Goal: Task Accomplishment & Management: Manage account settings

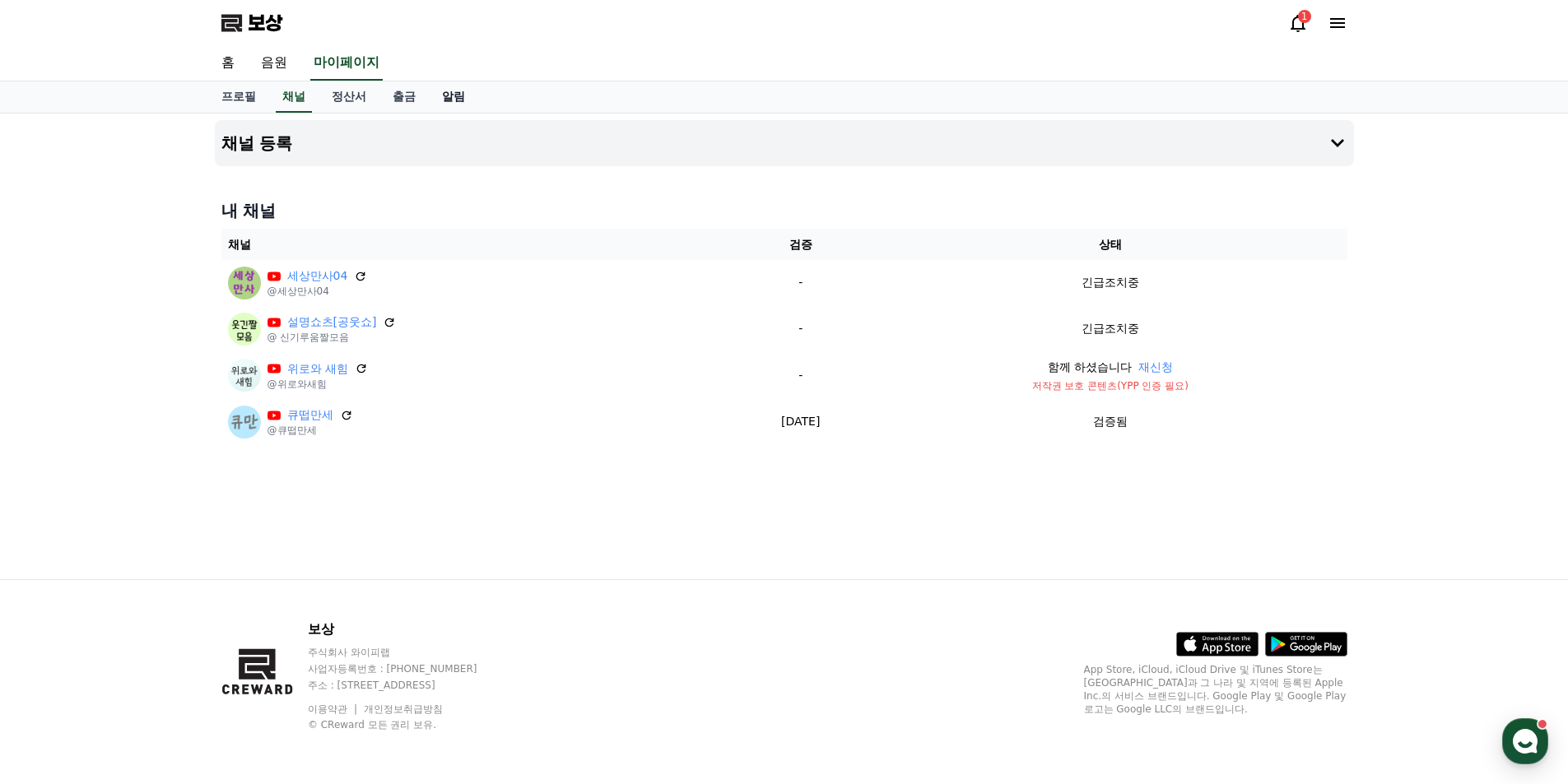
drag, startPoint x: 0, startPoint y: 0, endPoint x: 459, endPoint y: 98, distance: 469.3
click at [459, 98] on font "알림" at bounding box center [454, 96] width 23 height 14
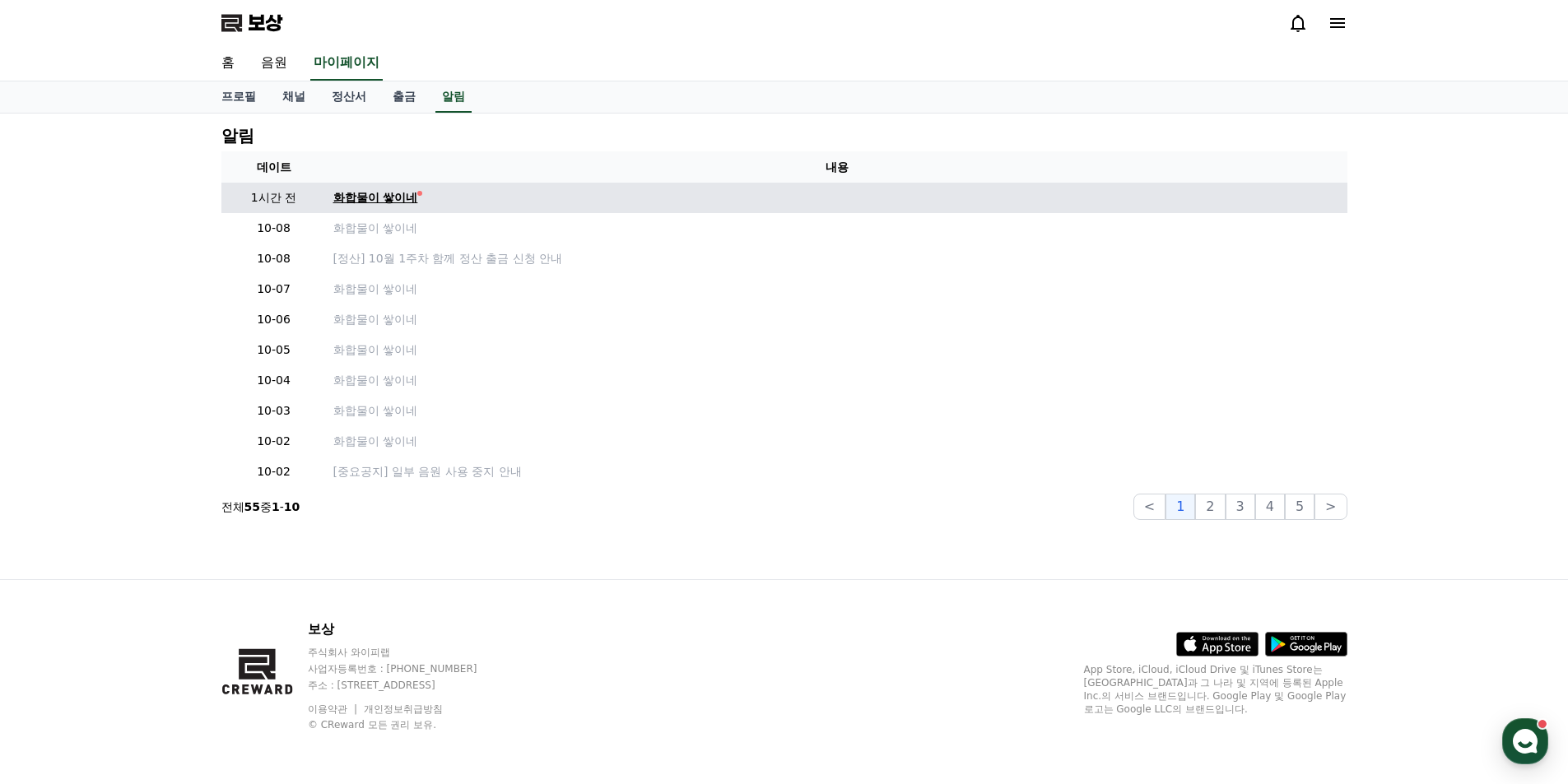
click at [404, 204] on font "화합물이 쌓이네" at bounding box center [376, 197] width 85 height 14
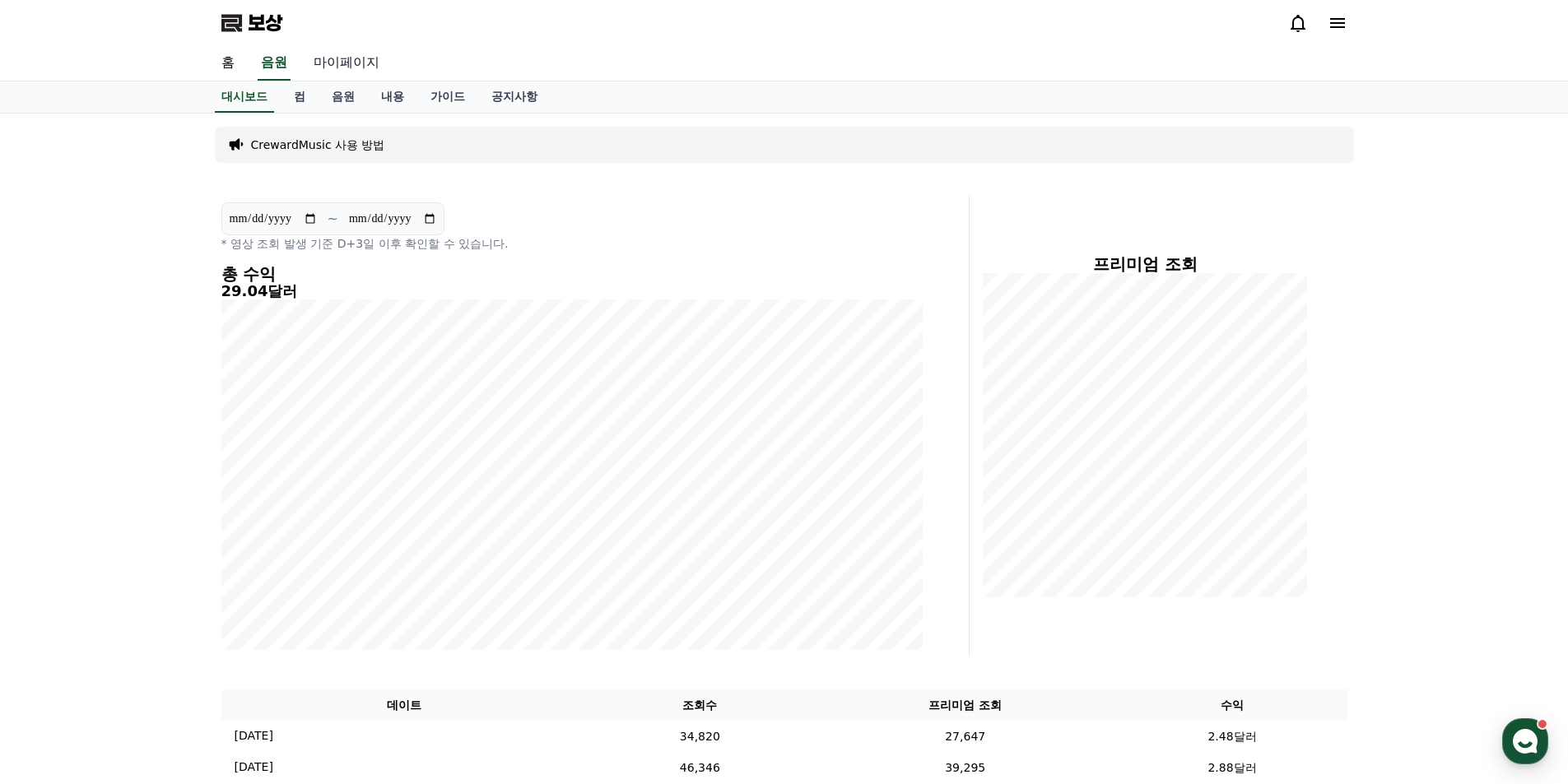
click at [352, 61] on font "마이페이지" at bounding box center [346, 61] width 66 height 15
select select "**********"
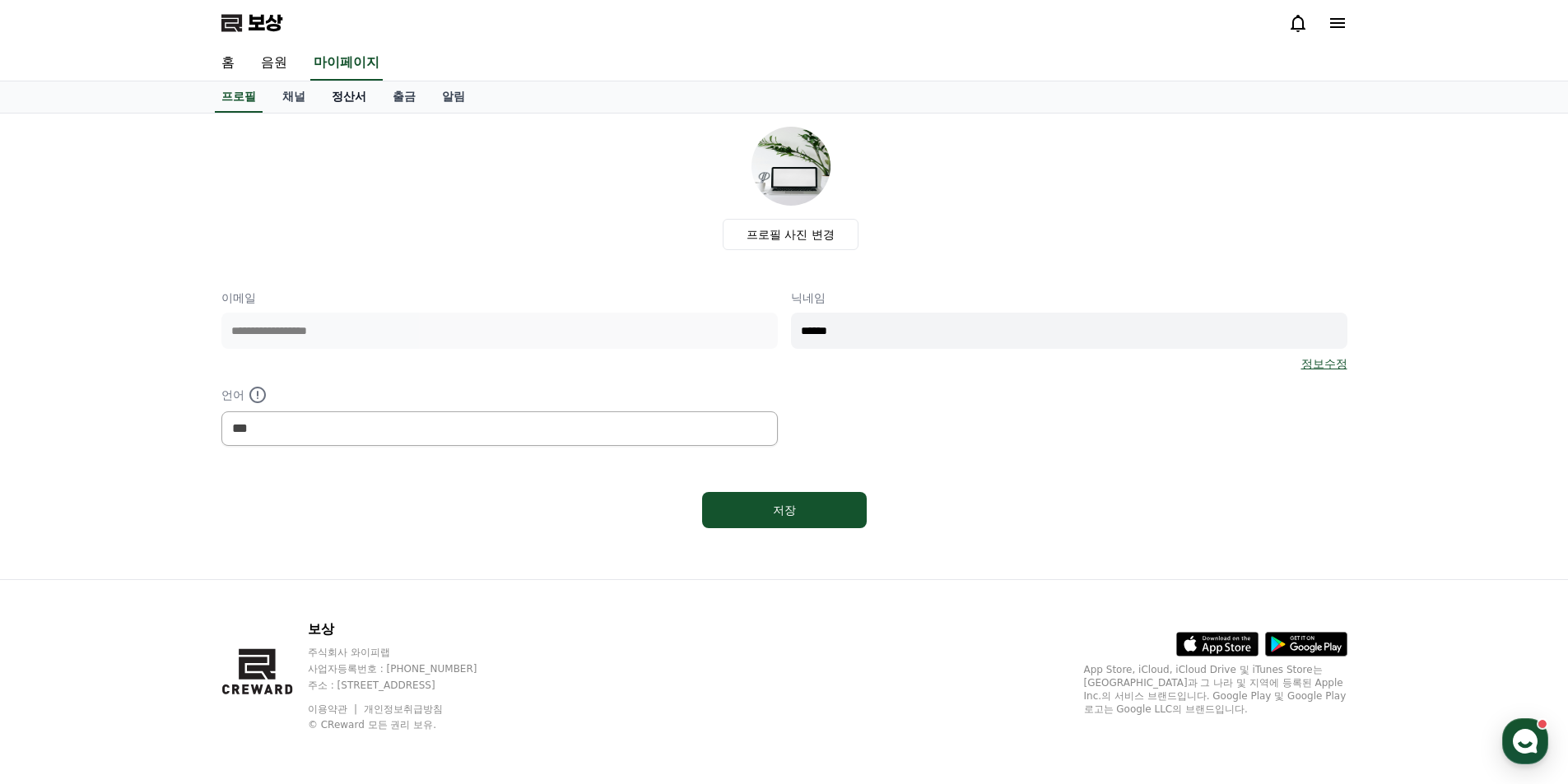
click at [361, 102] on font "정산서" at bounding box center [349, 96] width 34 height 14
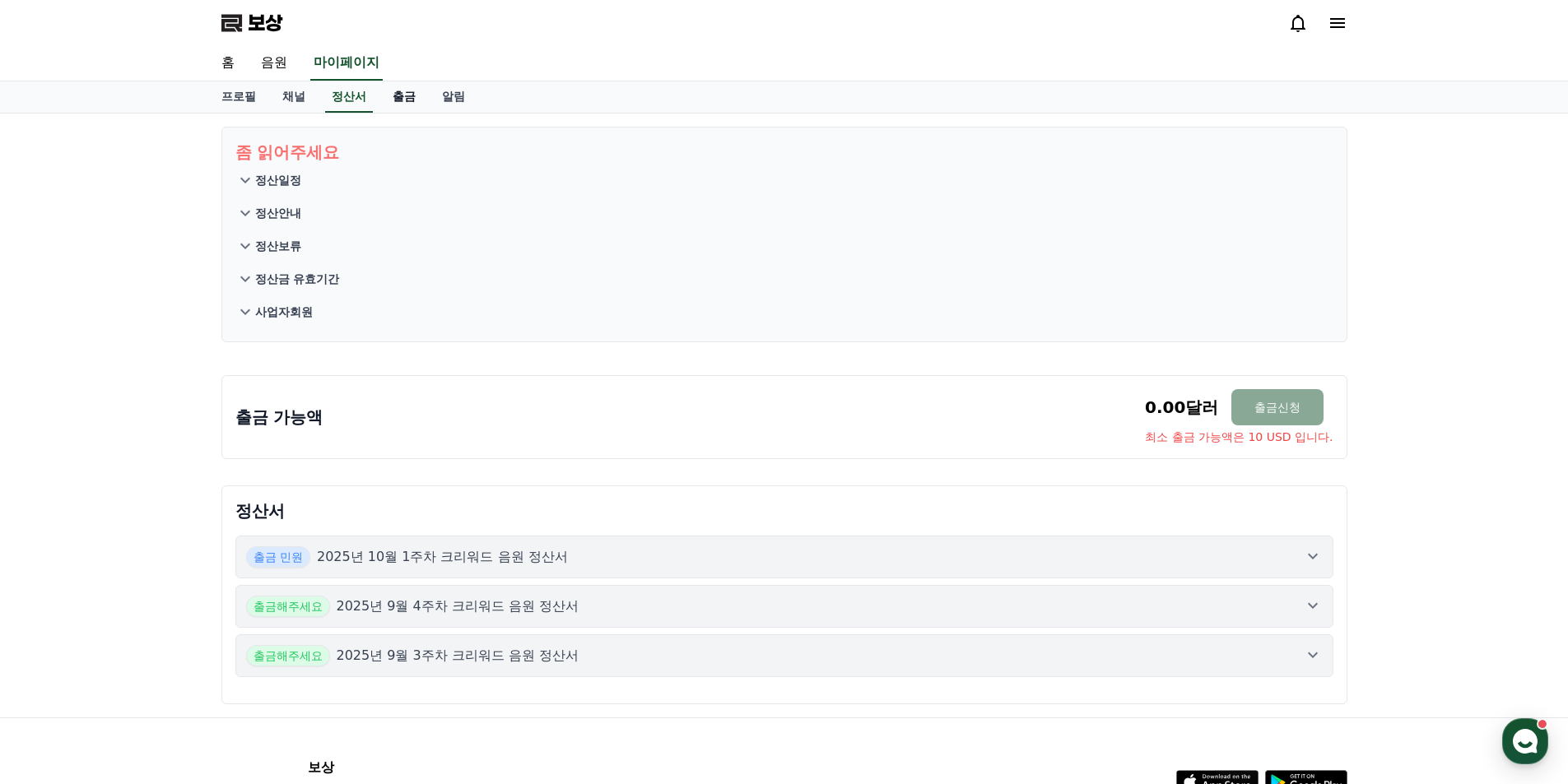
click at [419, 100] on link "출금" at bounding box center [404, 97] width 50 height 32
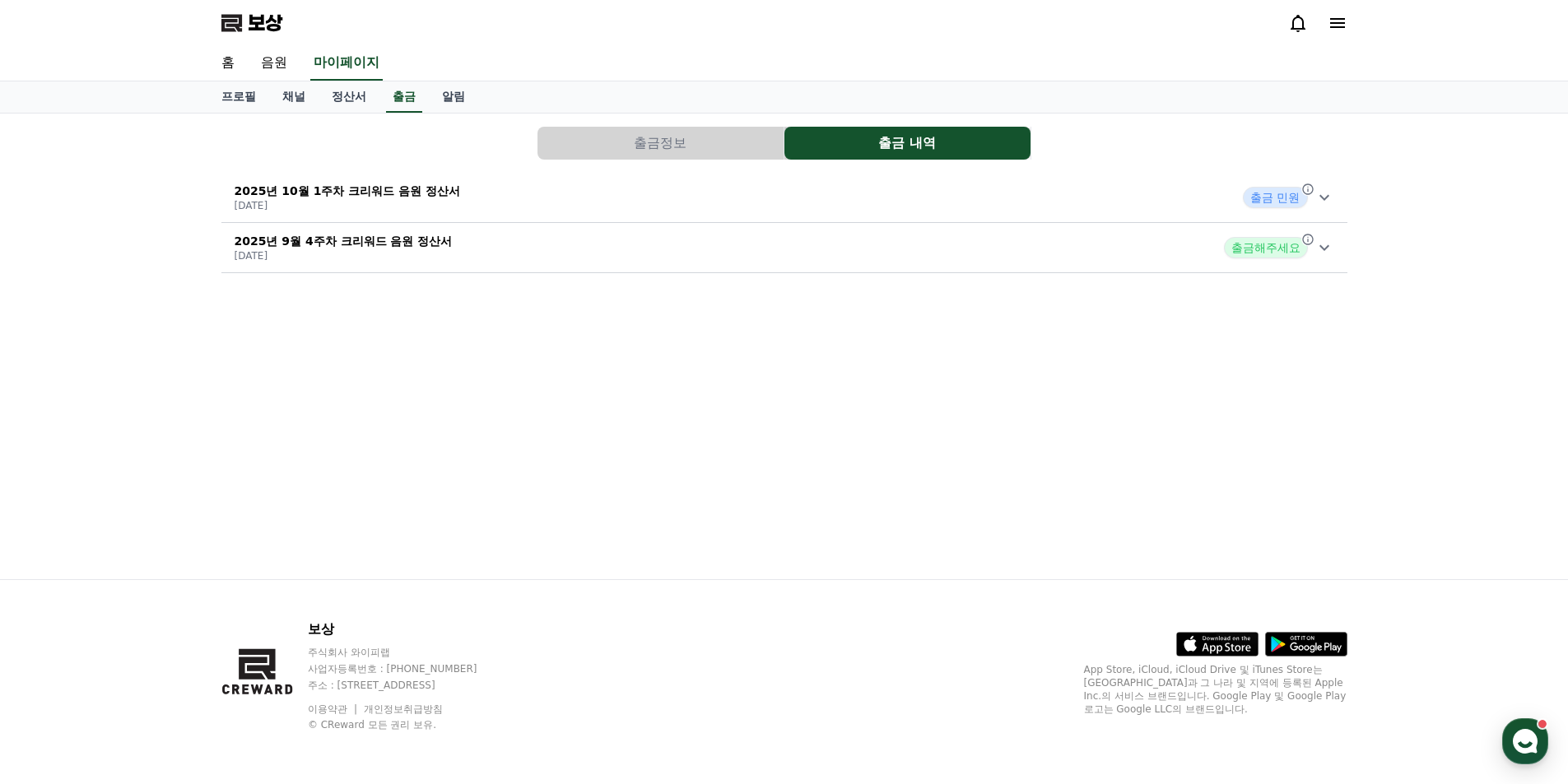
click at [399, 191] on font "2025년 10월 1주차 크리워드 음원 정산서" at bounding box center [348, 191] width 226 height 14
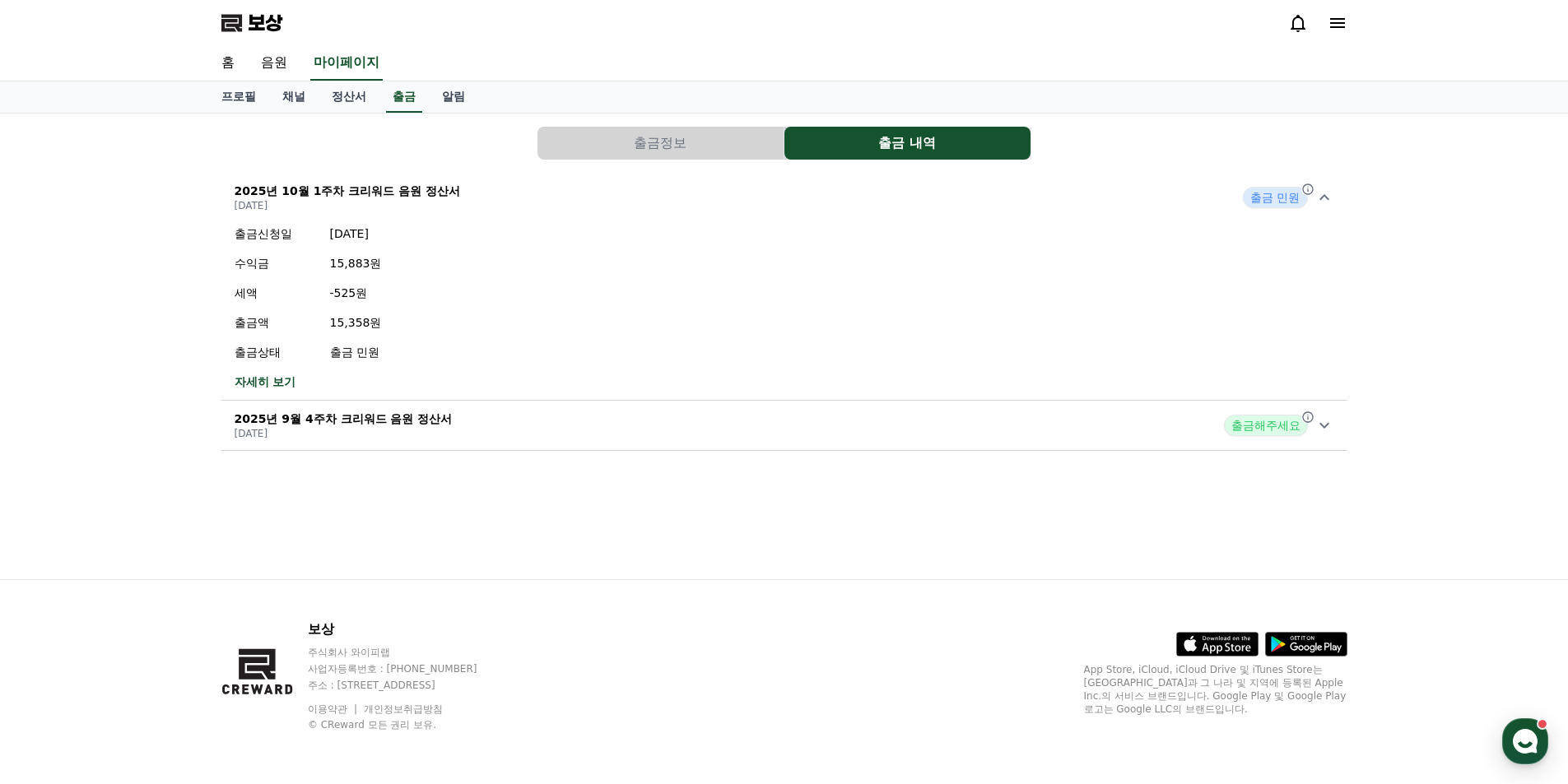
click at [355, 356] on font "출금 민원" at bounding box center [354, 352] width 50 height 14
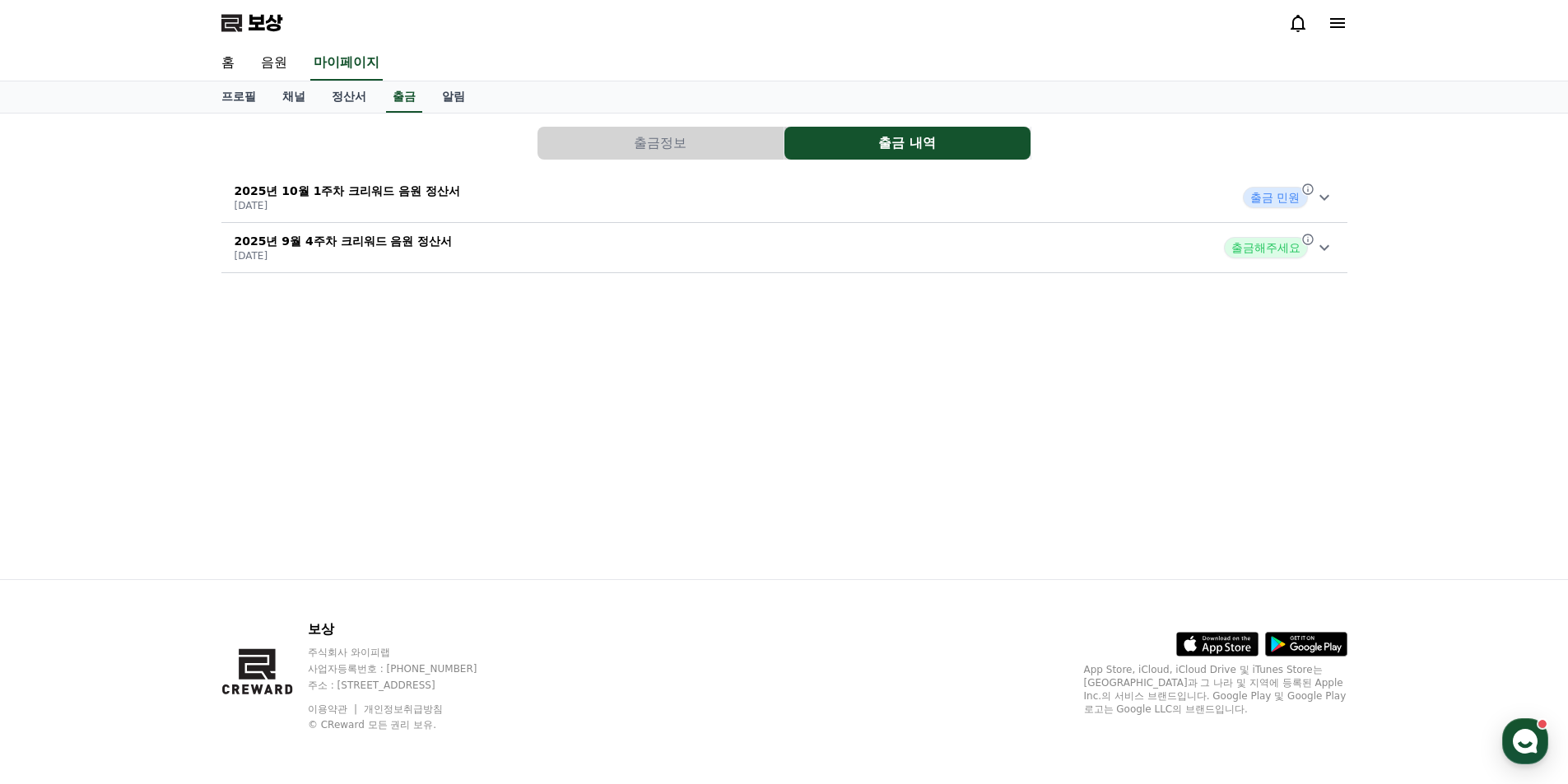
click at [387, 194] on font "2025년 10월 1주차 크리워드 음원 정산서" at bounding box center [348, 191] width 226 height 14
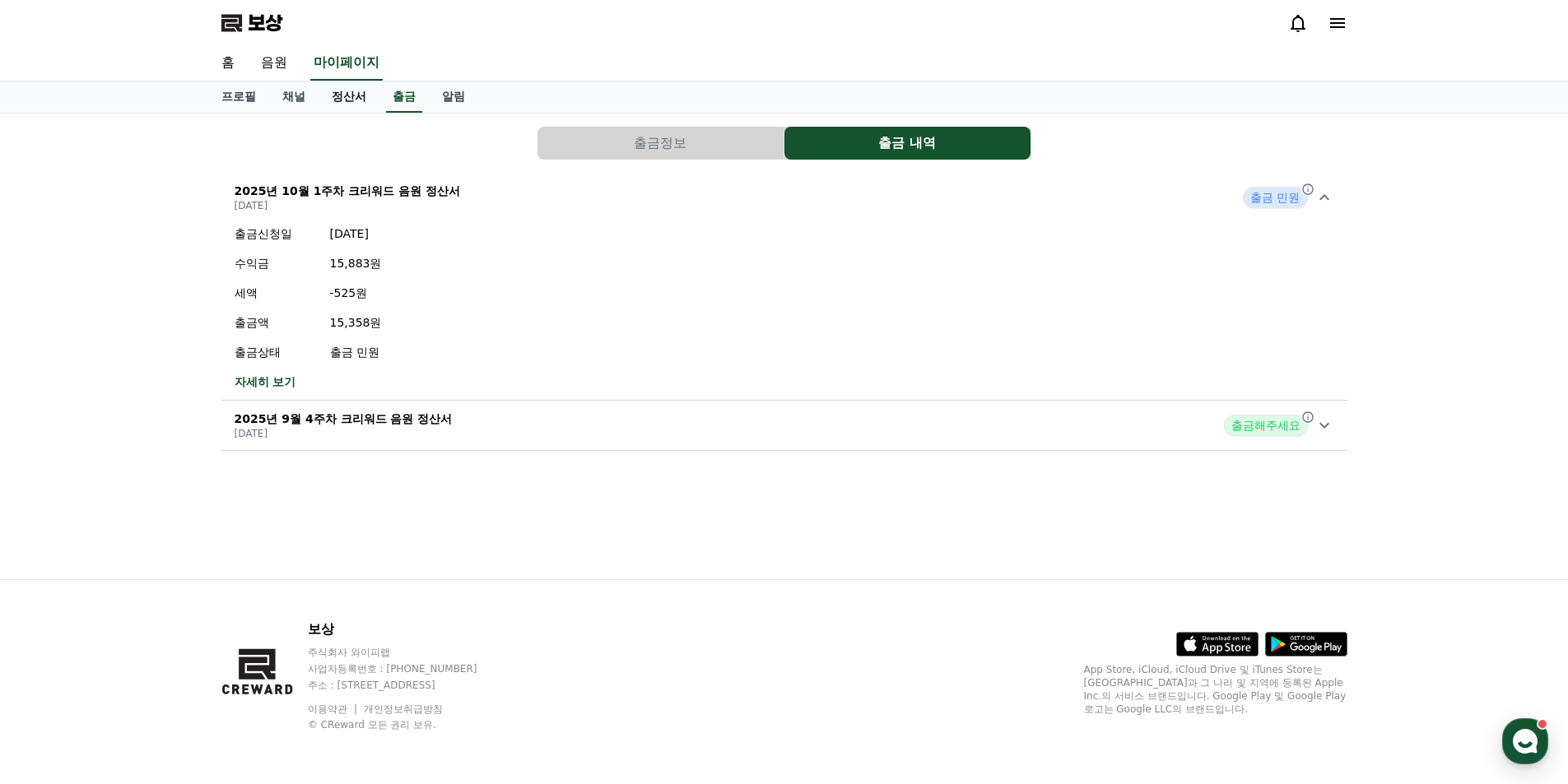
click at [359, 97] on font "정산서" at bounding box center [349, 96] width 34 height 14
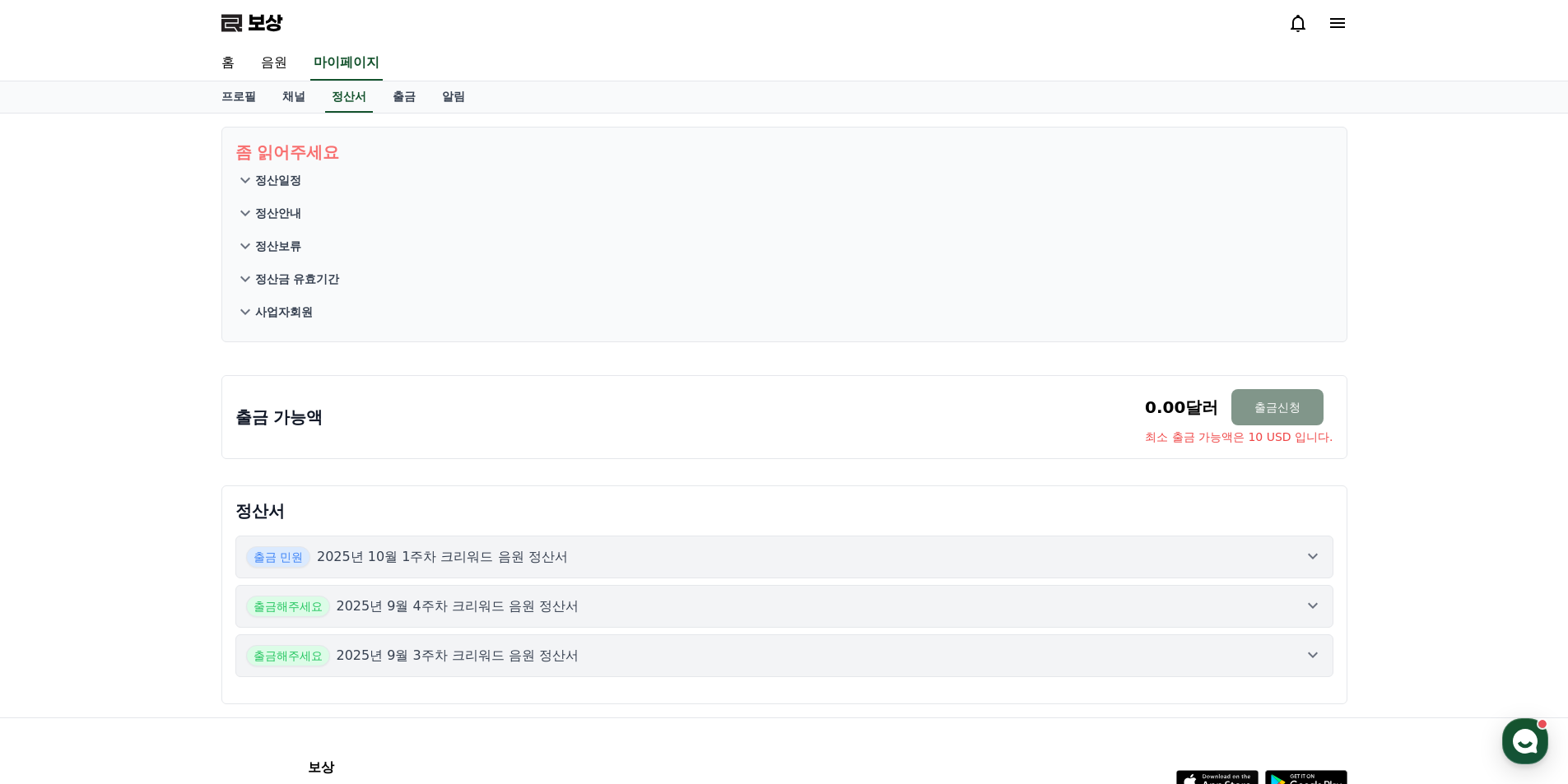
click at [1268, 407] on font "출금신청" at bounding box center [1277, 407] width 46 height 14
click at [233, 103] on font "프로필" at bounding box center [239, 96] width 34 height 14
select select "**********"
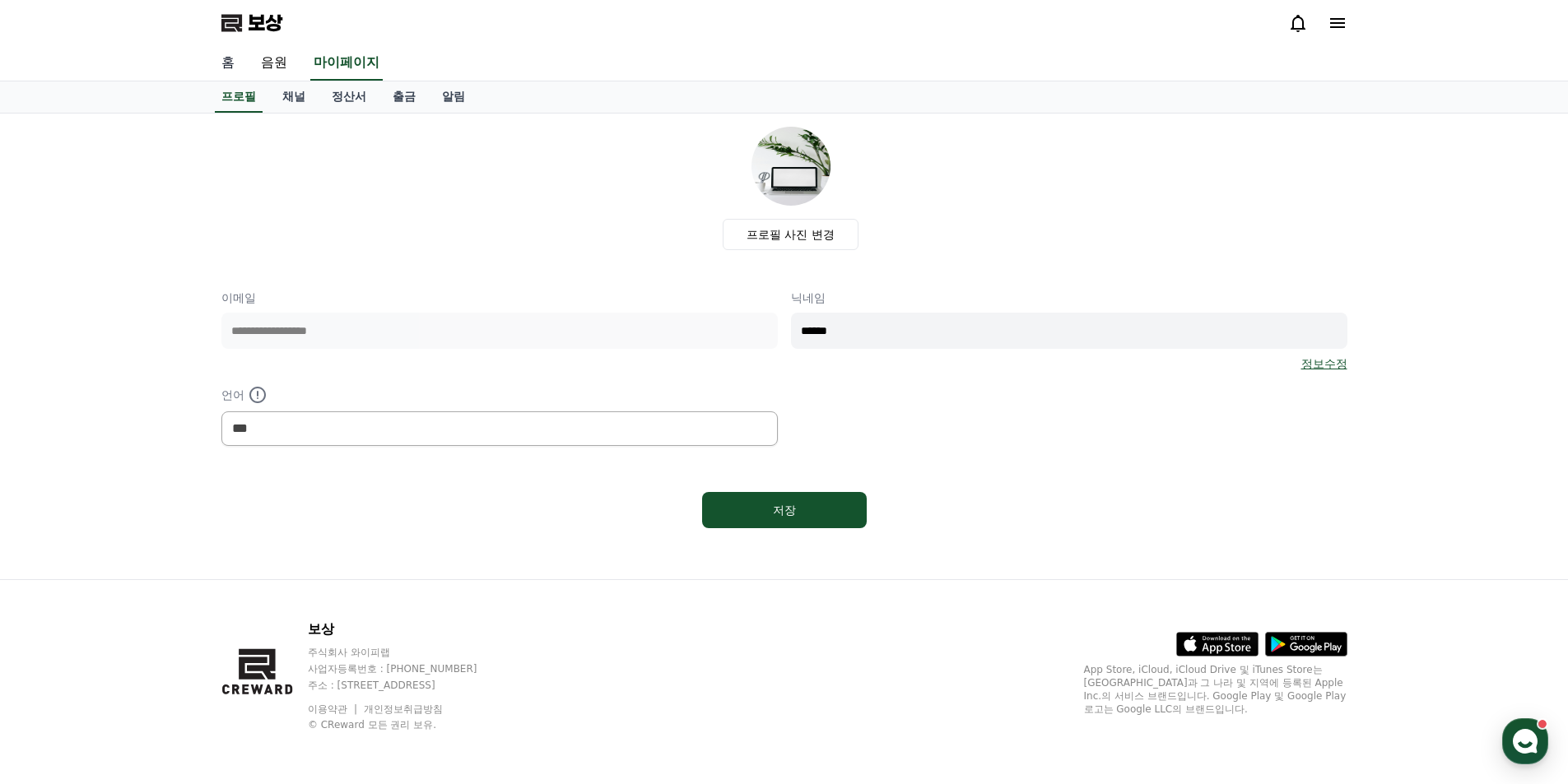
click at [224, 70] on font "홈" at bounding box center [228, 61] width 14 height 15
